Goal: Information Seeking & Learning: Learn about a topic

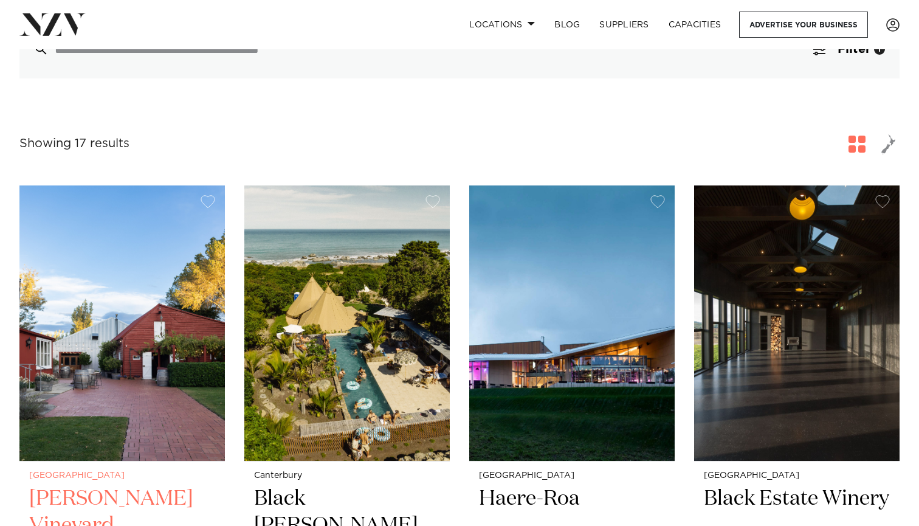
scroll to position [408, 0]
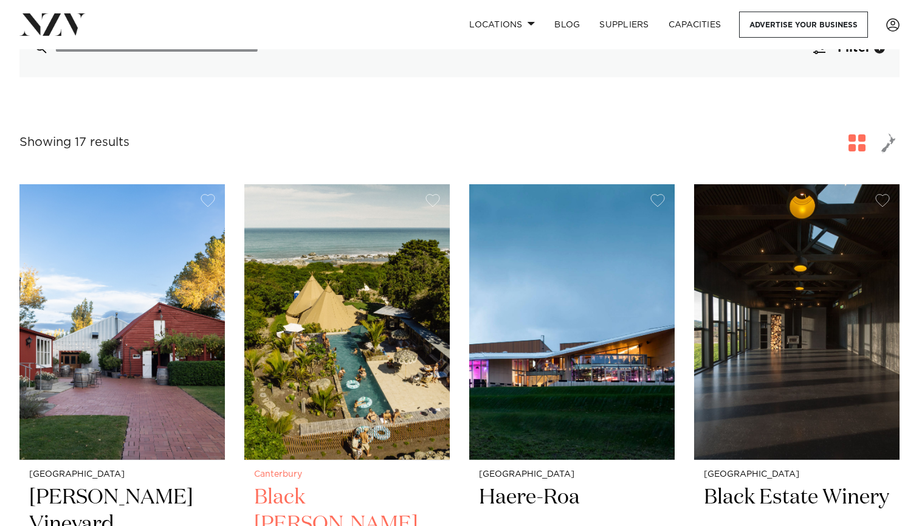
click at [326, 297] on img at bounding box center [346, 321] width 205 height 275
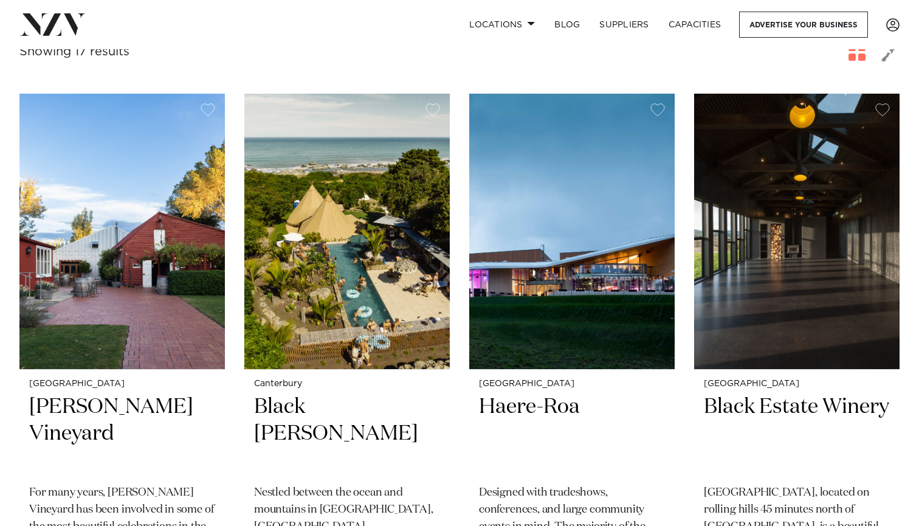
scroll to position [504, 0]
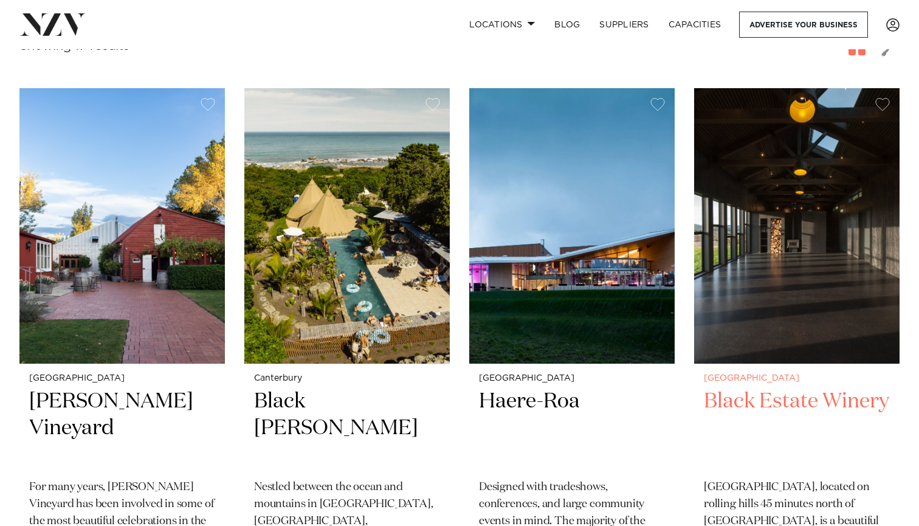
click at [752, 388] on h2 "Black Estate Winery" at bounding box center [797, 429] width 186 height 82
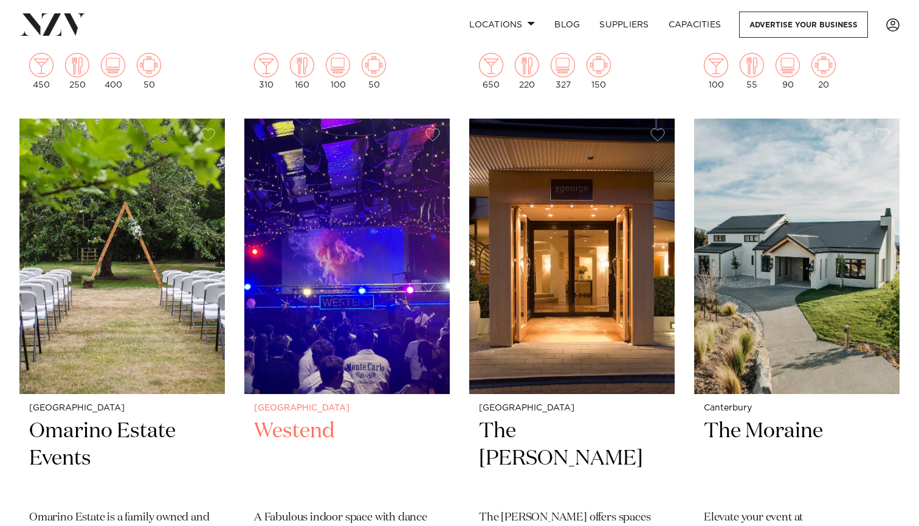
scroll to position [1023, 0]
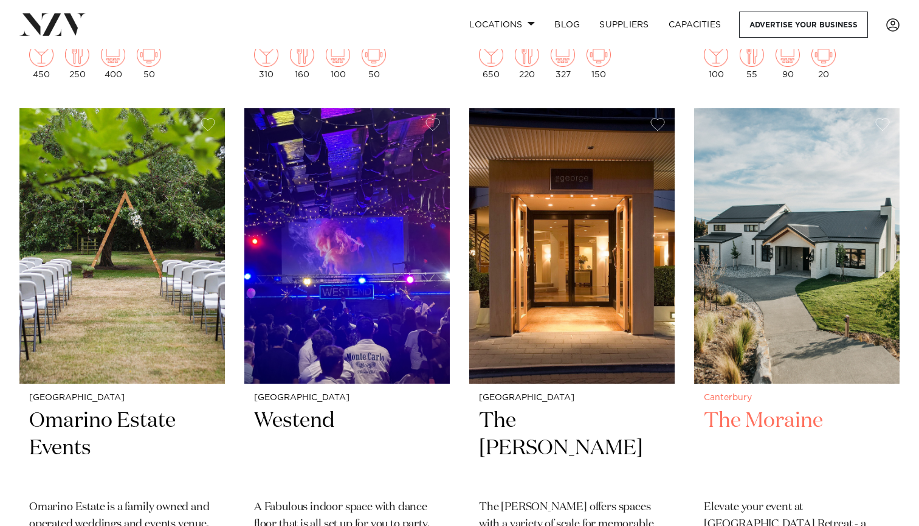
click at [769, 407] on h2 "The Moraine" at bounding box center [797, 448] width 186 height 82
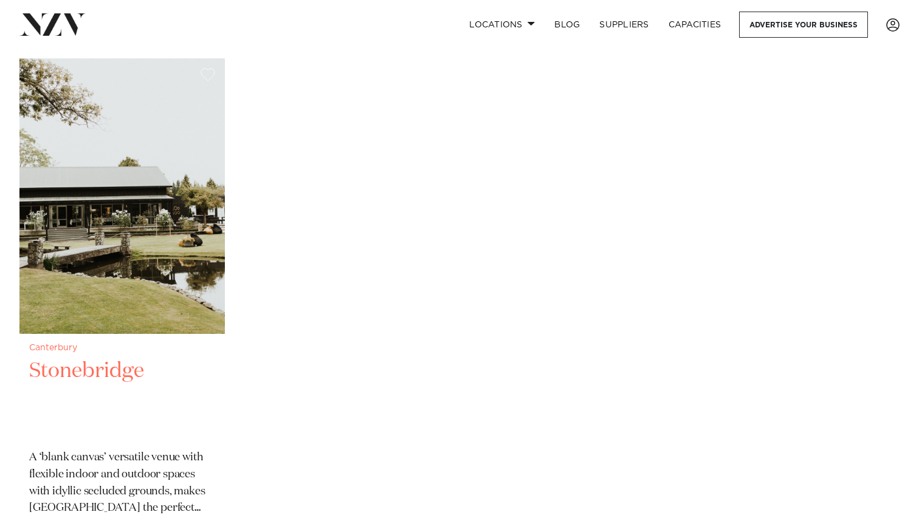
scroll to position [2698, 0]
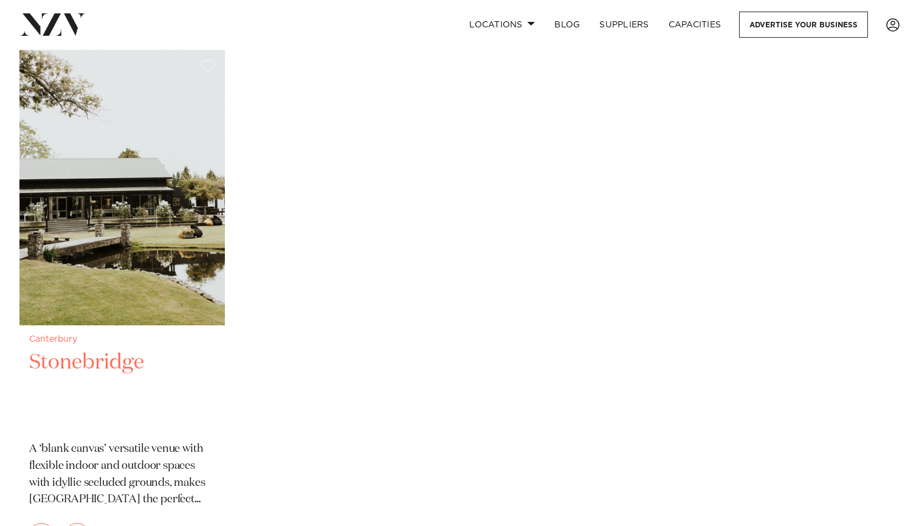
click at [96, 335] on small "Canterbury" at bounding box center [122, 339] width 186 height 9
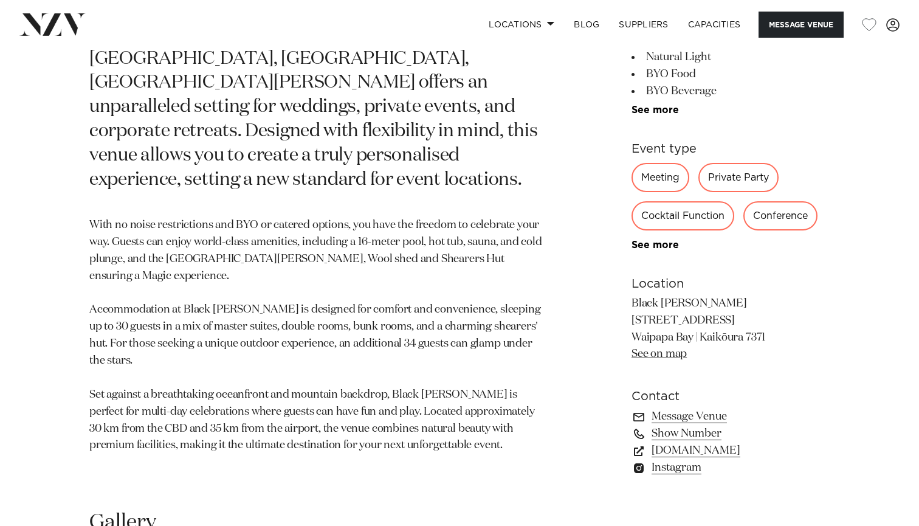
scroll to position [607, 0]
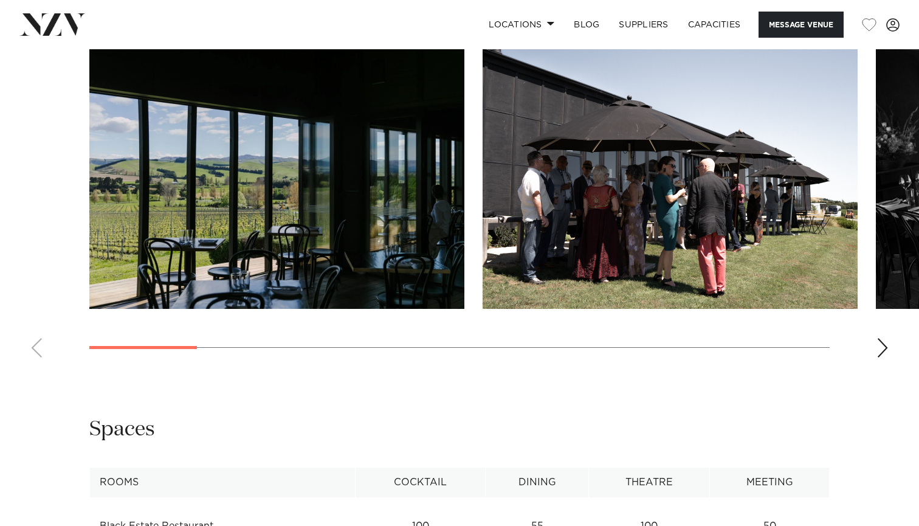
scroll to position [1148, 0]
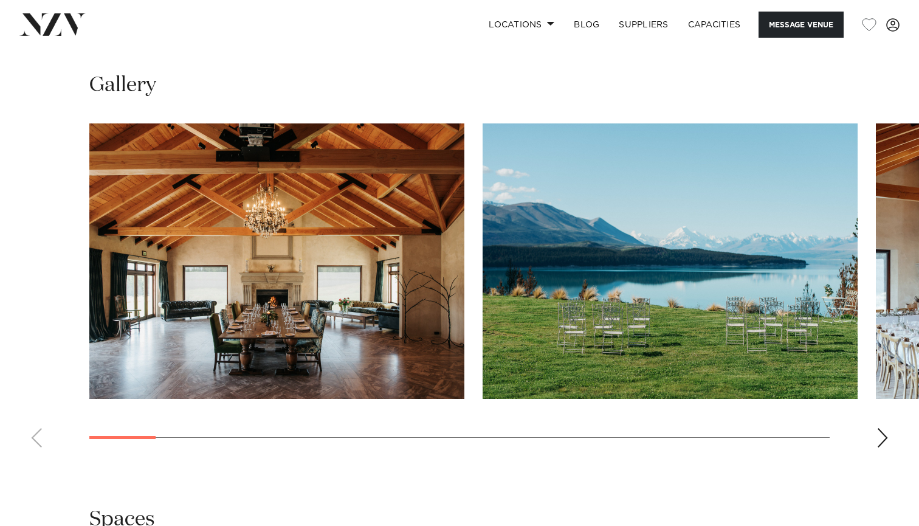
scroll to position [1142, 0]
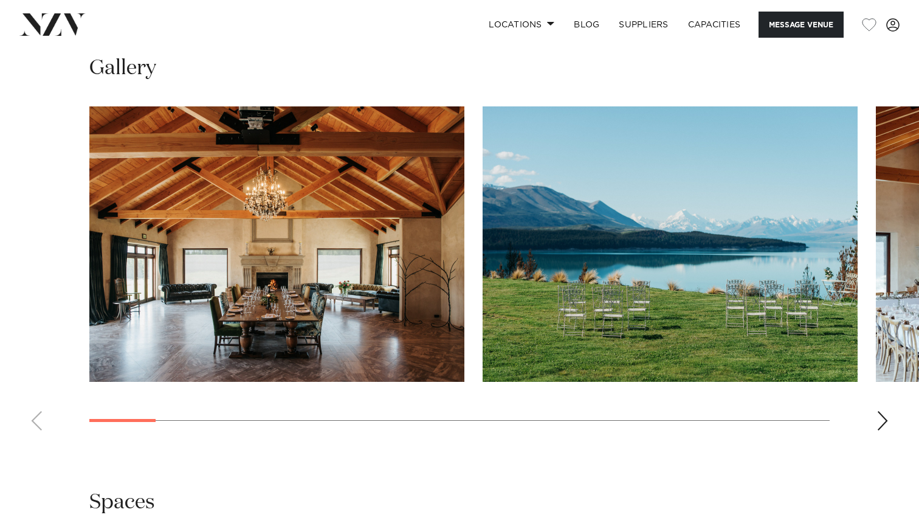
click at [876, 411] on div "Next slide" at bounding box center [882, 420] width 12 height 19
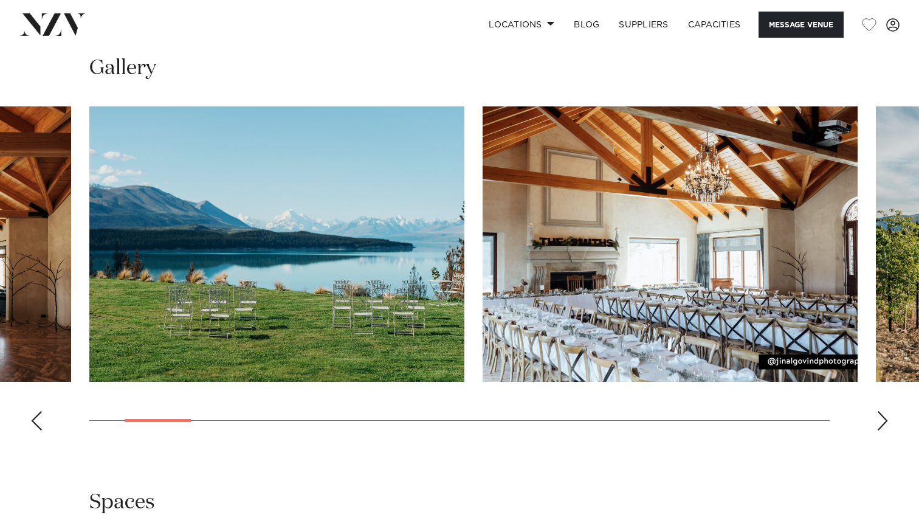
click at [876, 411] on div "Next slide" at bounding box center [882, 420] width 12 height 19
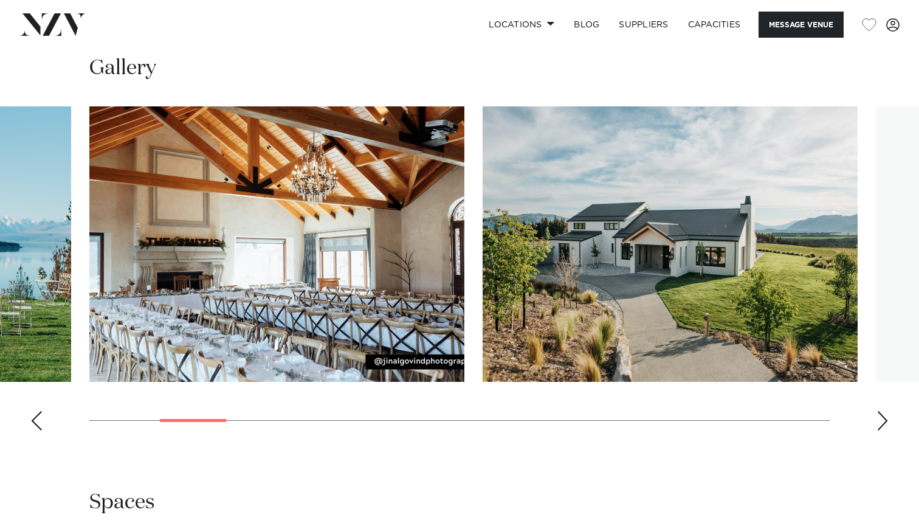
click at [876, 411] on div "Next slide" at bounding box center [882, 420] width 12 height 19
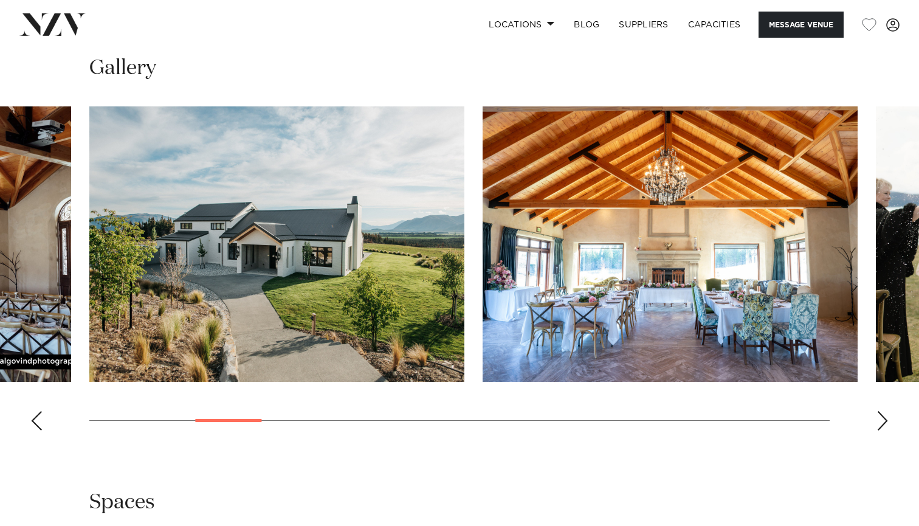
click at [883, 411] on div "Next slide" at bounding box center [882, 420] width 12 height 19
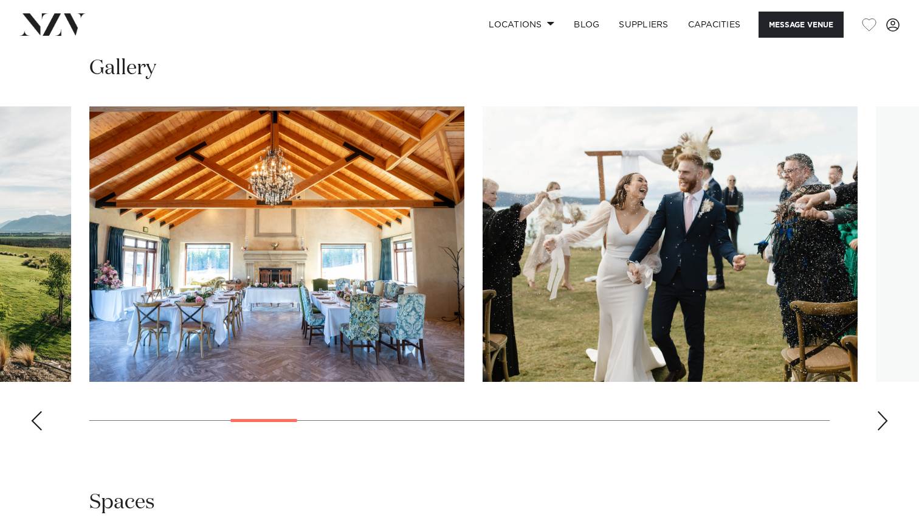
click at [883, 411] on div "Next slide" at bounding box center [882, 420] width 12 height 19
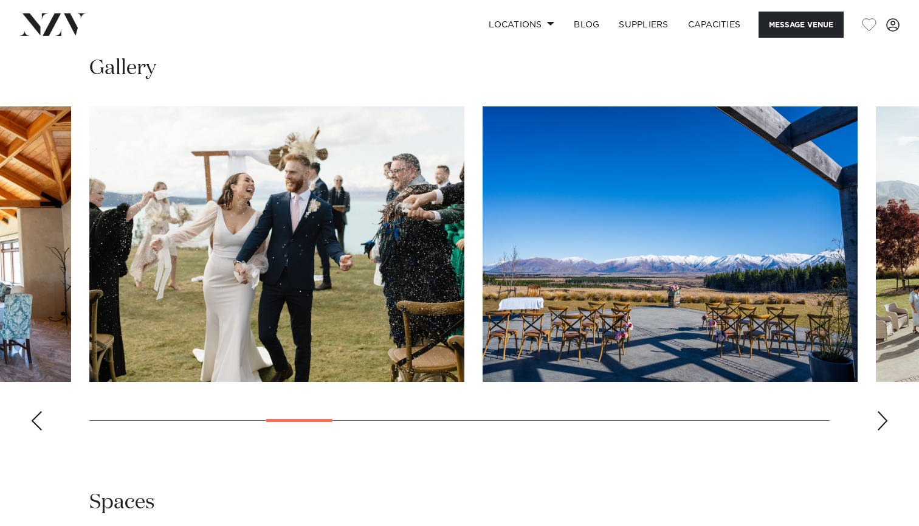
click at [883, 411] on div "Next slide" at bounding box center [882, 420] width 12 height 19
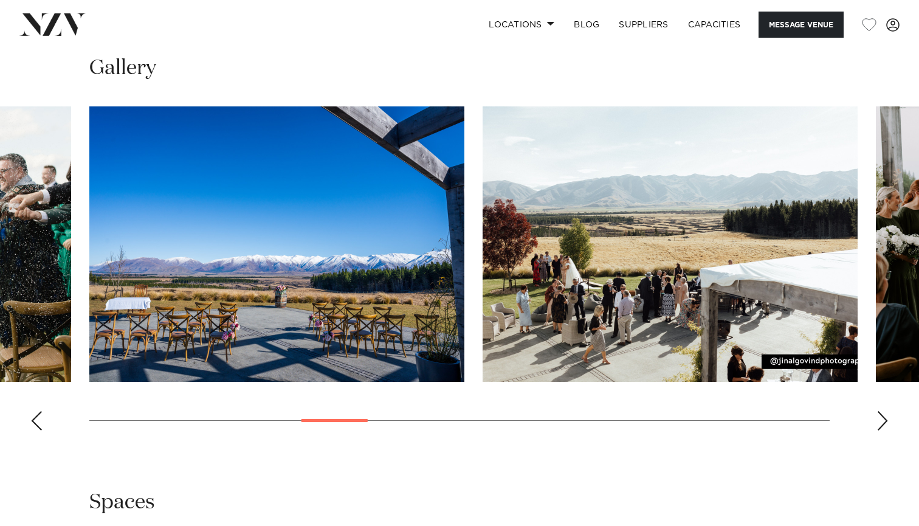
click at [883, 411] on div "Next slide" at bounding box center [882, 420] width 12 height 19
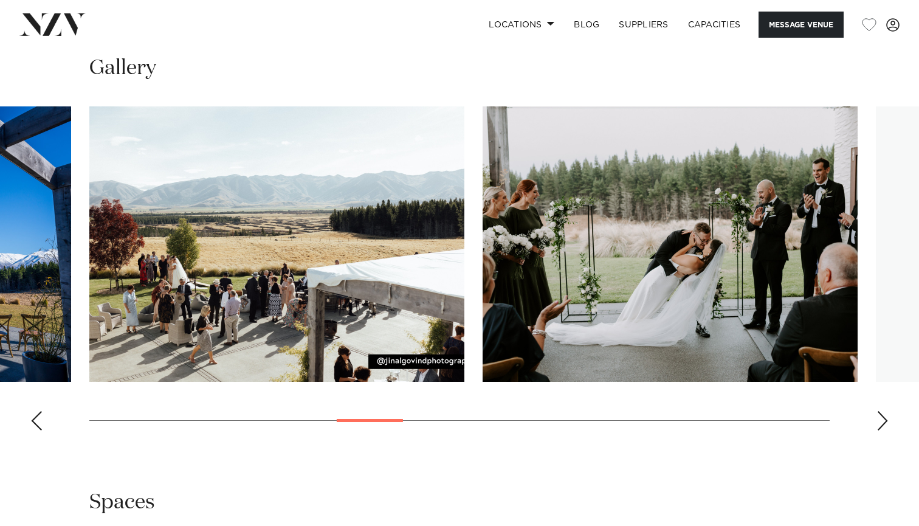
click at [883, 411] on div "Next slide" at bounding box center [882, 420] width 12 height 19
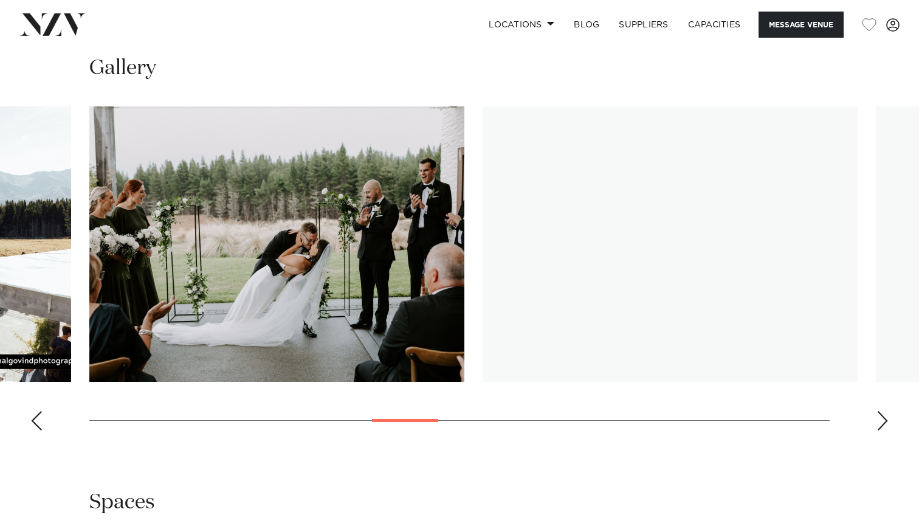
click at [883, 411] on div "Next slide" at bounding box center [882, 420] width 12 height 19
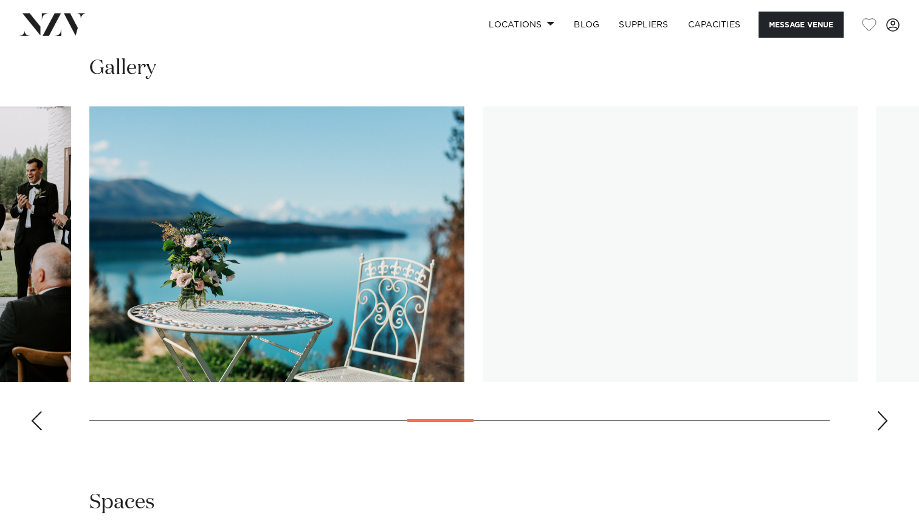
click at [883, 411] on div "Next slide" at bounding box center [882, 420] width 12 height 19
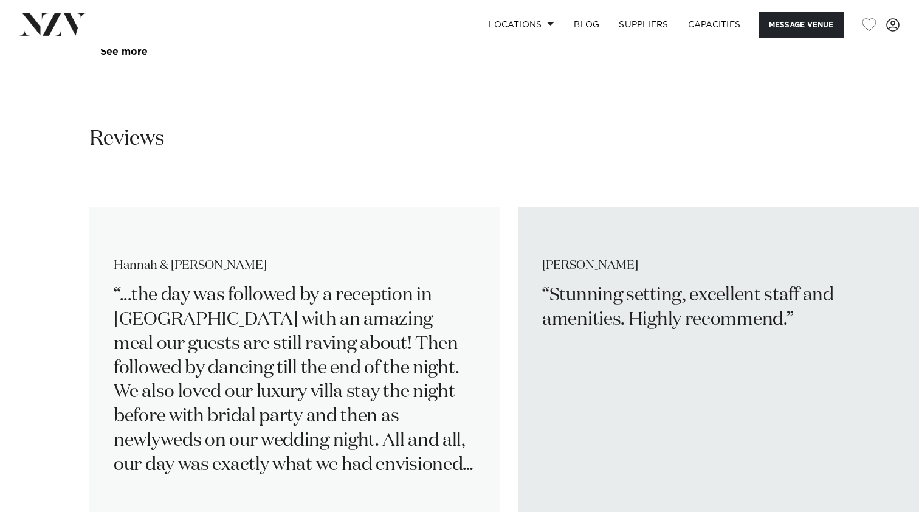
scroll to position [1809, 0]
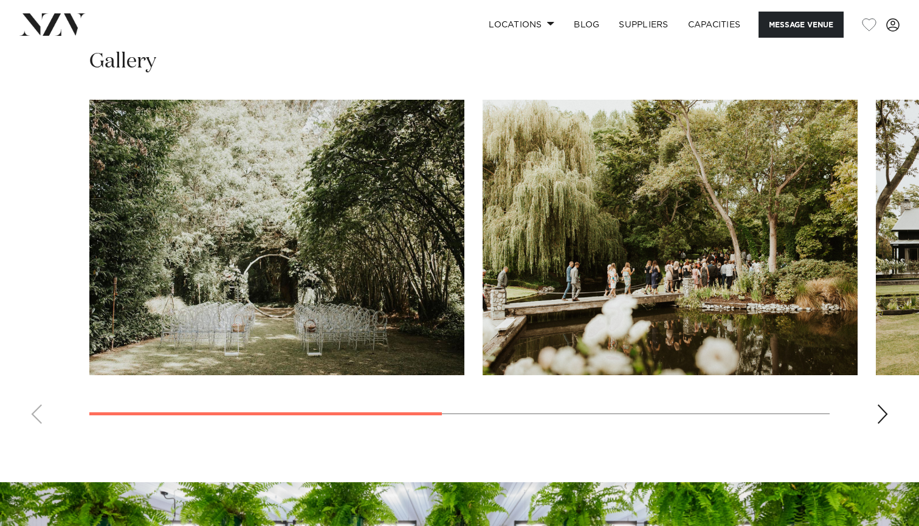
scroll to position [898, 0]
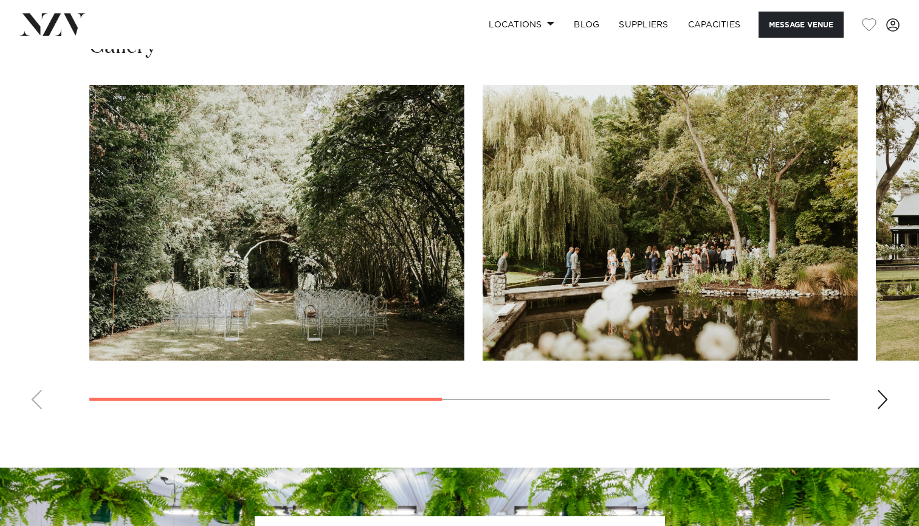
click at [874, 392] on swiper-container at bounding box center [459, 252] width 919 height 334
click at [888, 398] on swiper-container at bounding box center [459, 252] width 919 height 334
click at [879, 399] on div "Next slide" at bounding box center [882, 399] width 12 height 19
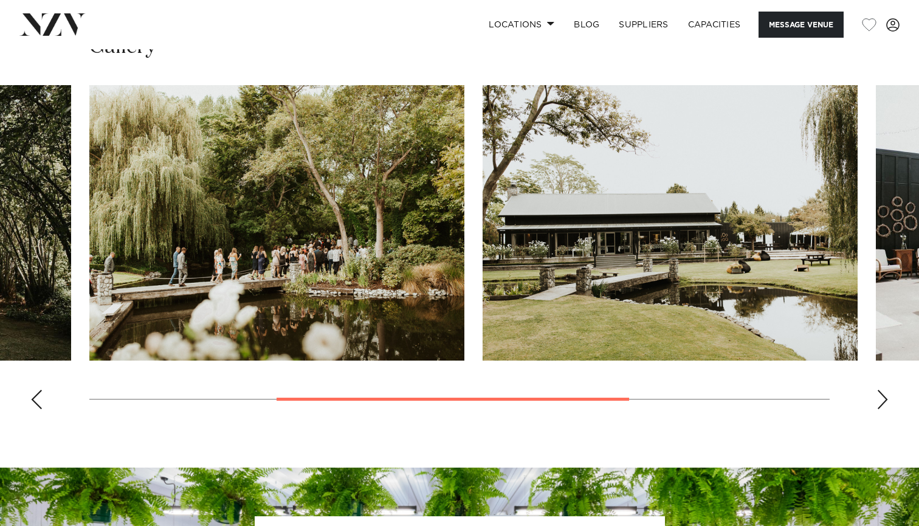
click at [879, 399] on div "Next slide" at bounding box center [882, 399] width 12 height 19
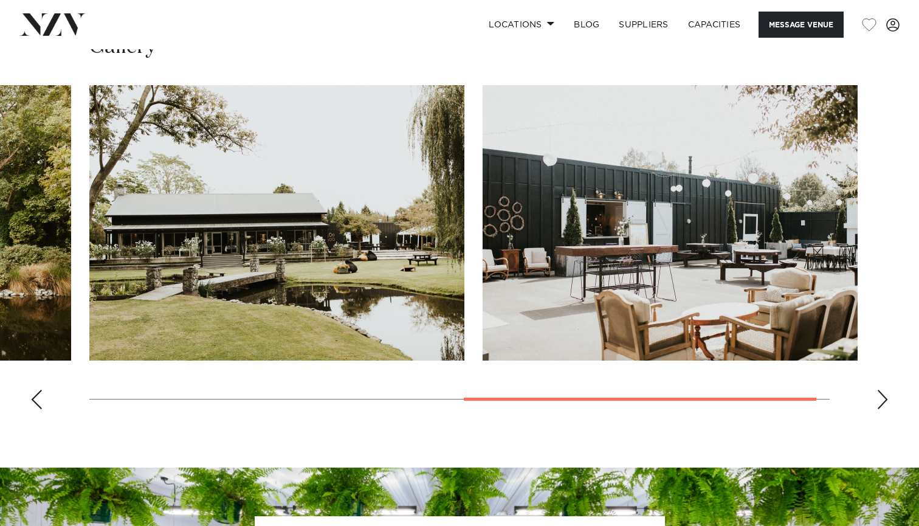
click at [879, 399] on div "Next slide" at bounding box center [882, 399] width 12 height 19
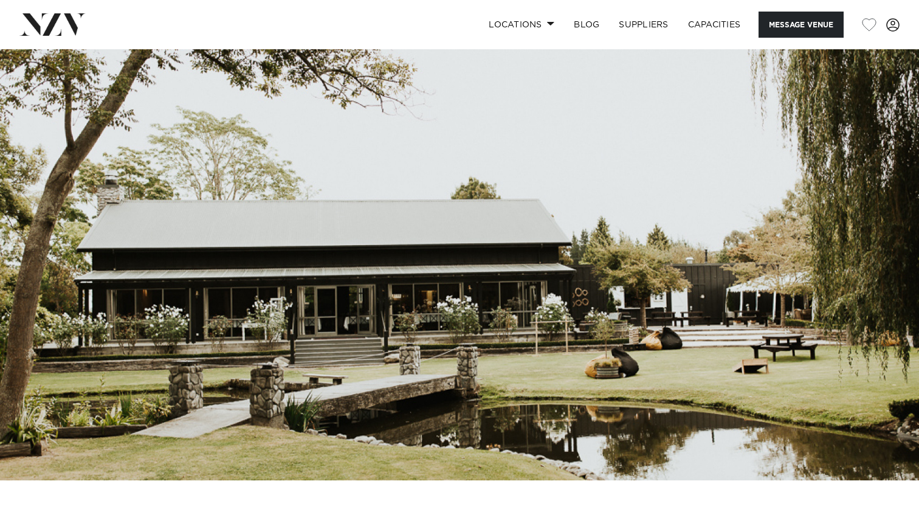
scroll to position [0, 0]
click at [547, 22] on span at bounding box center [551, 23] width 8 height 4
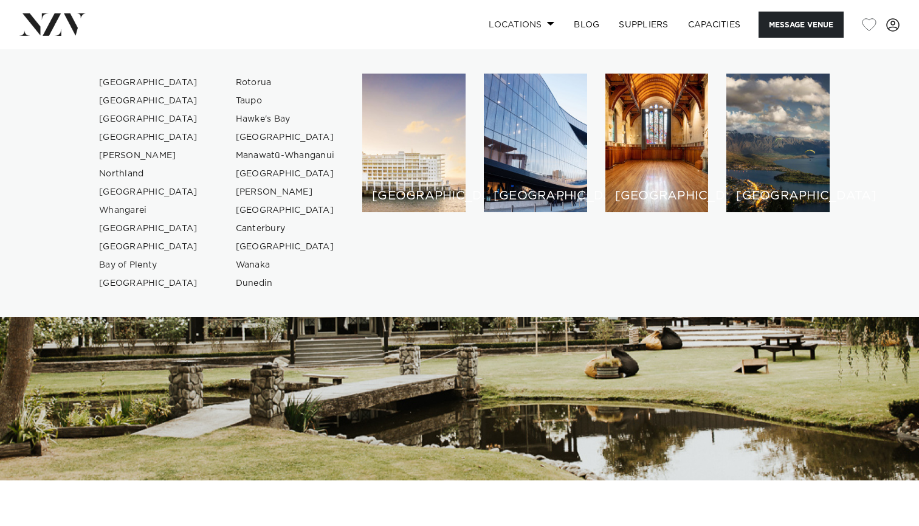
click at [547, 22] on span at bounding box center [551, 23] width 8 height 4
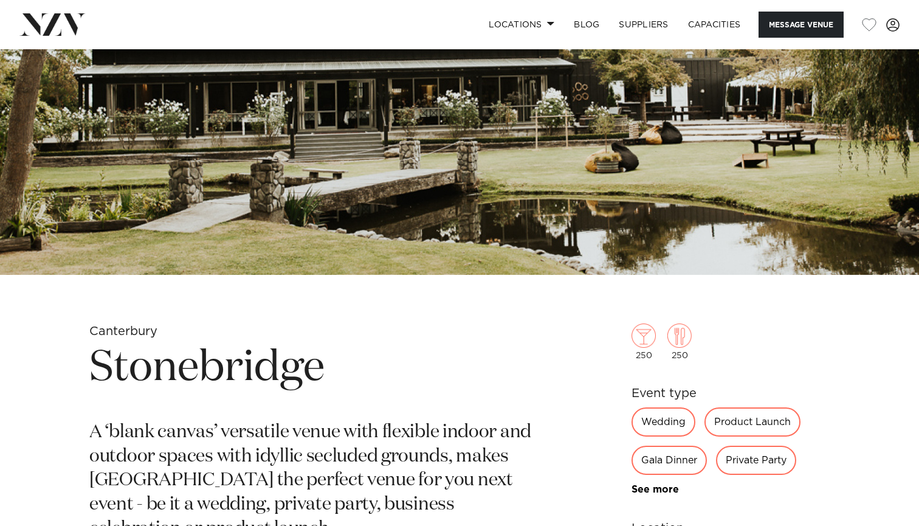
scroll to position [201, 0]
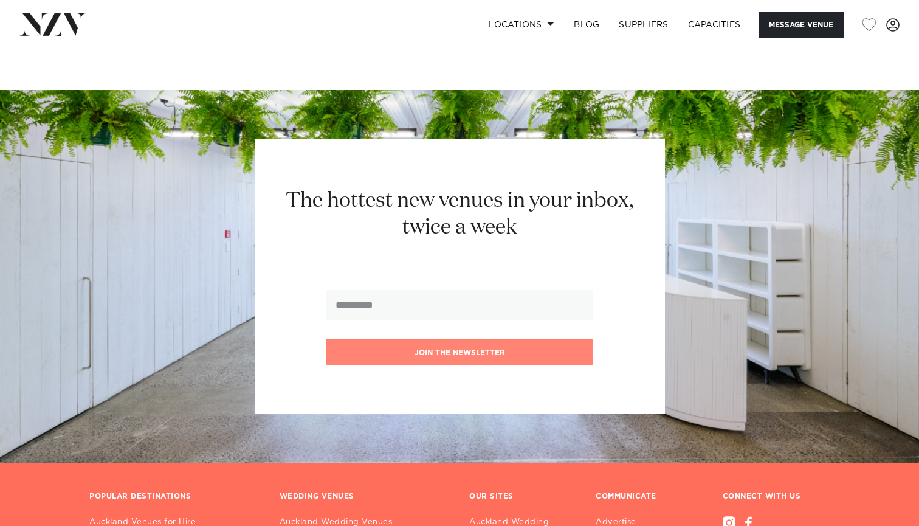
scroll to position [1676, 0]
